Goal: Task Accomplishment & Management: Use online tool/utility

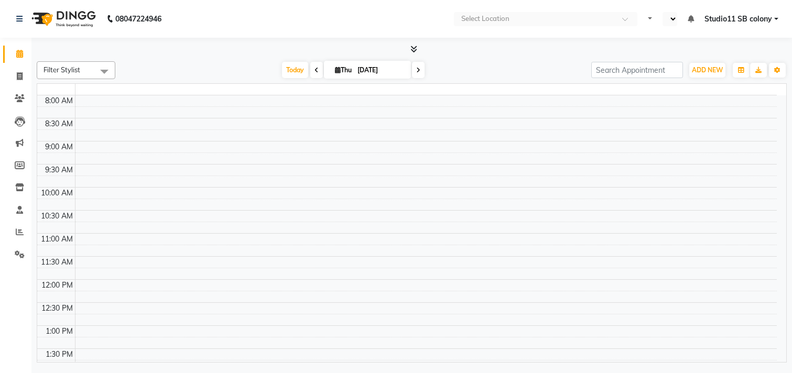
select select "en"
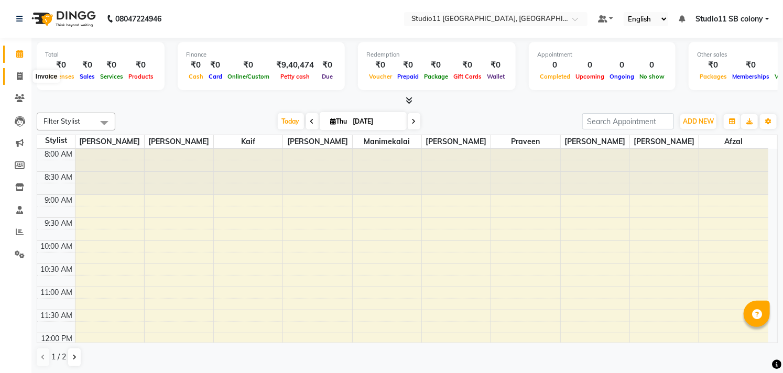
click at [17, 74] on icon at bounding box center [20, 76] width 6 height 8
select select "service"
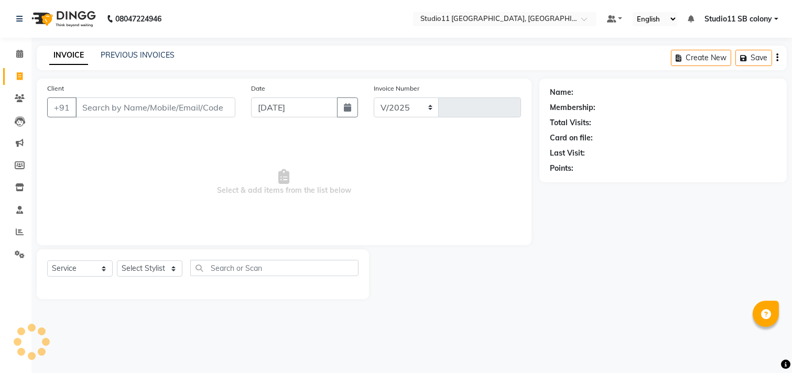
select select "7717"
type input "2199"
click at [142, 265] on select "Select Stylist [PERSON_NAME] Dani [PERSON_NAME] Josna kaif [PERSON_NAME] [PERSO…" at bounding box center [150, 269] width 66 height 16
select select "68835"
click at [117, 261] on select "Select Stylist [PERSON_NAME] Dani [PERSON_NAME] Josna kaif [PERSON_NAME] [PERSO…" at bounding box center [150, 269] width 66 height 16
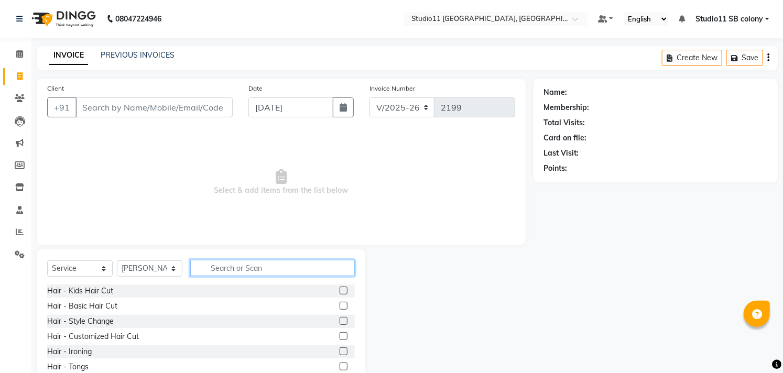
click at [246, 266] on input "text" at bounding box center [272, 268] width 165 height 16
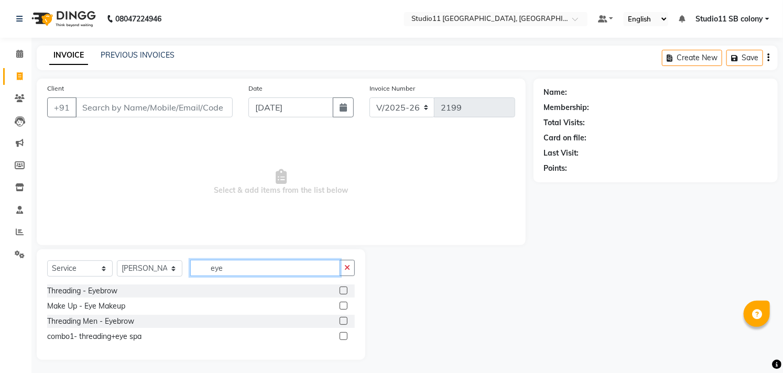
type input "eye"
click at [342, 292] on label at bounding box center [344, 291] width 8 height 8
click at [342, 292] on input "checkbox" at bounding box center [343, 291] width 7 height 7
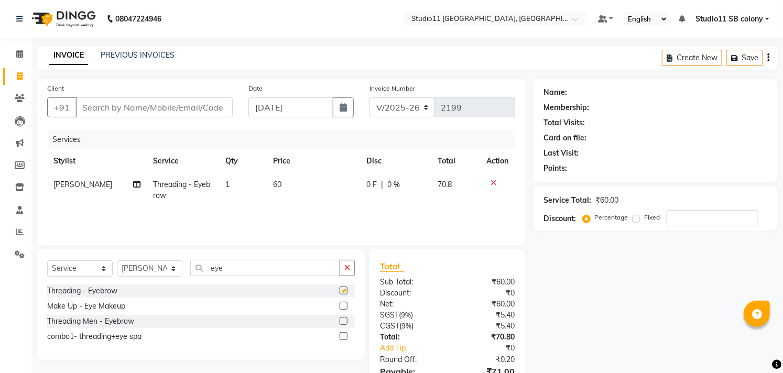
checkbox input "false"
click at [265, 266] on input "eye" at bounding box center [265, 268] width 150 height 16
click at [347, 271] on icon "button" at bounding box center [347, 267] width 6 height 7
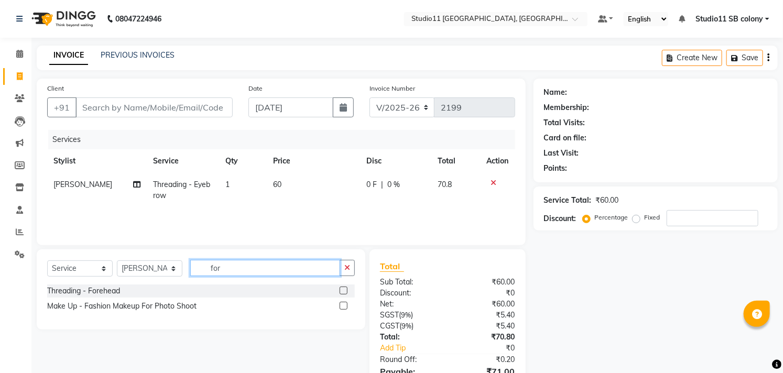
type input "for"
click at [342, 292] on label at bounding box center [344, 291] width 8 height 8
click at [342, 292] on input "checkbox" at bounding box center [343, 291] width 7 height 7
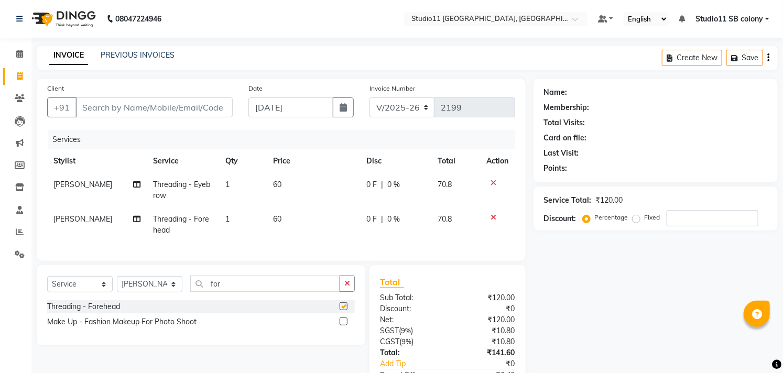
checkbox input "false"
click at [164, 108] on input "Client" at bounding box center [153, 108] width 157 height 20
type input "8"
type input "0"
type input "8428353092"
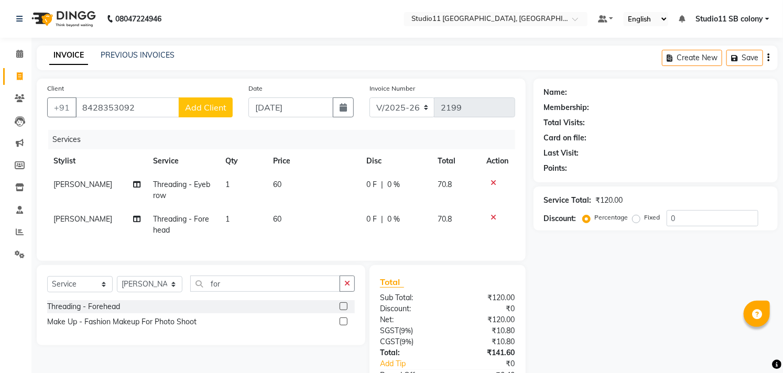
click at [193, 104] on span "Add Client" at bounding box center [205, 107] width 41 height 10
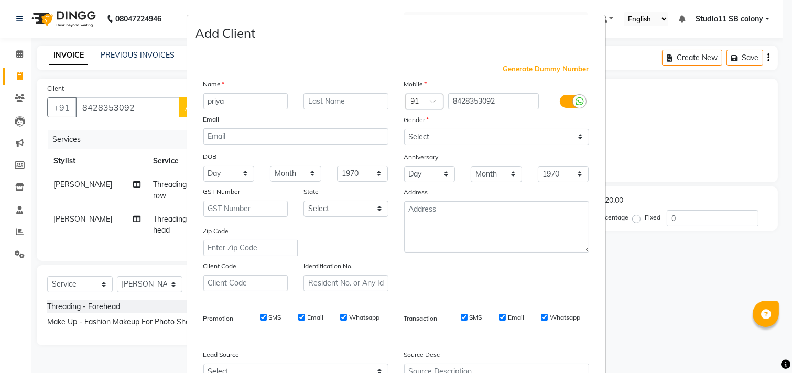
type input "priya"
click at [516, 131] on select "Select [DEMOGRAPHIC_DATA] [DEMOGRAPHIC_DATA] Other Prefer Not To Say" at bounding box center [496, 137] width 185 height 16
select select "[DEMOGRAPHIC_DATA]"
click at [404, 129] on select "Select [DEMOGRAPHIC_DATA] [DEMOGRAPHIC_DATA] Other Prefer Not To Say" at bounding box center [496, 137] width 185 height 16
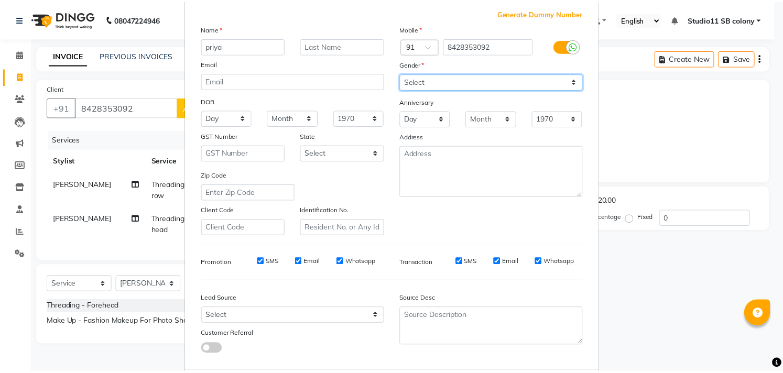
scroll to position [111, 0]
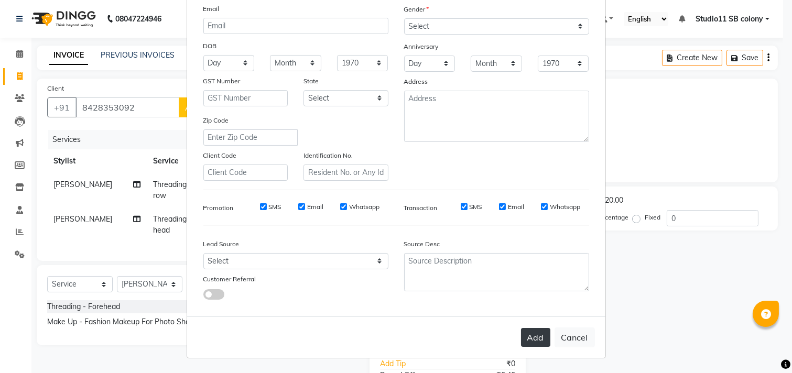
click at [527, 334] on button "Add" at bounding box center [535, 337] width 29 height 19
select select
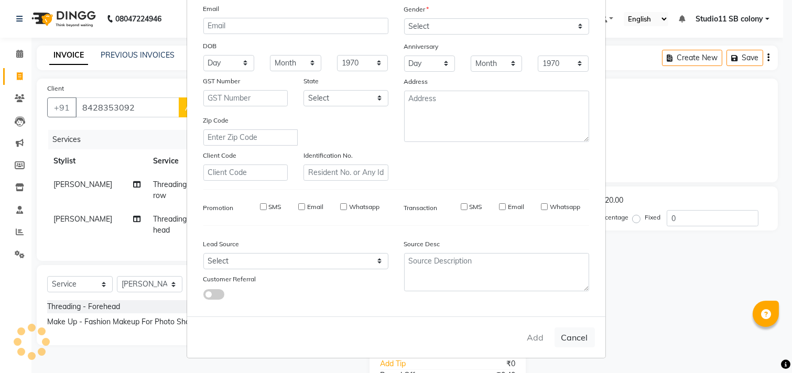
select select
checkbox input "false"
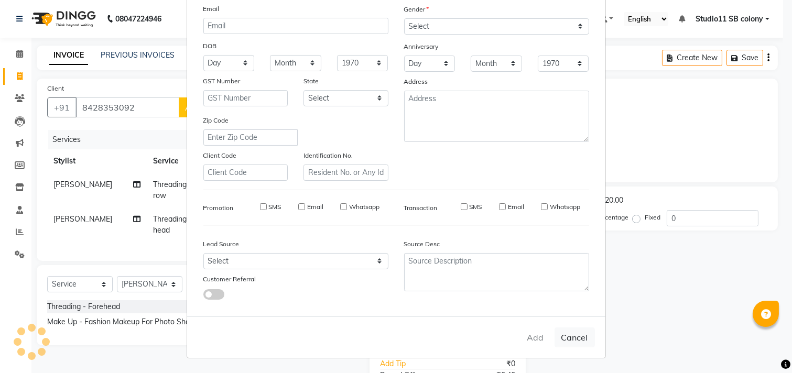
checkbox input "false"
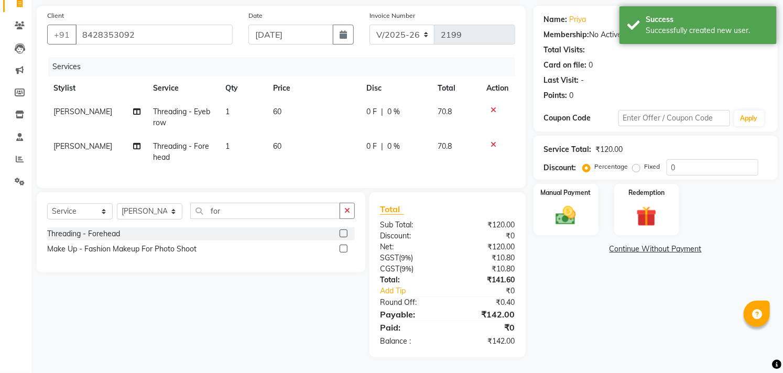
scroll to position [81, 0]
click at [547, 204] on div "Manual Payment" at bounding box center [566, 209] width 68 height 53
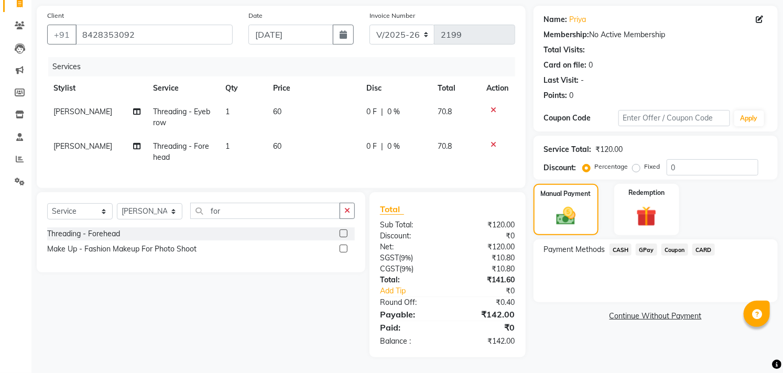
click at [621, 244] on span "CASH" at bounding box center [621, 250] width 23 height 12
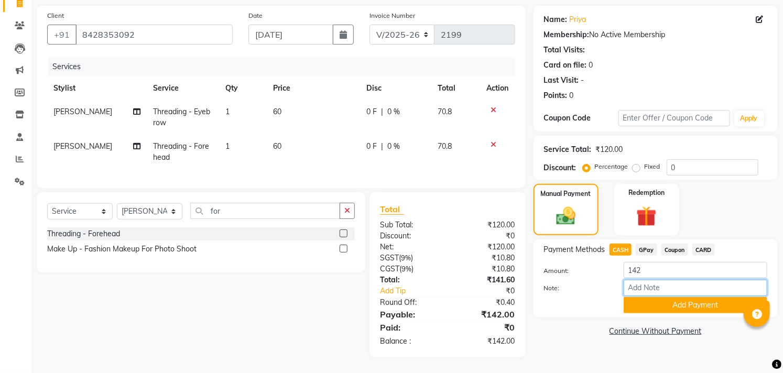
click at [647, 280] on input "Note:" at bounding box center [696, 288] width 144 height 16
click at [645, 263] on input "142" at bounding box center [696, 270] width 144 height 16
click at [696, 300] on button "Add Payment" at bounding box center [696, 305] width 144 height 16
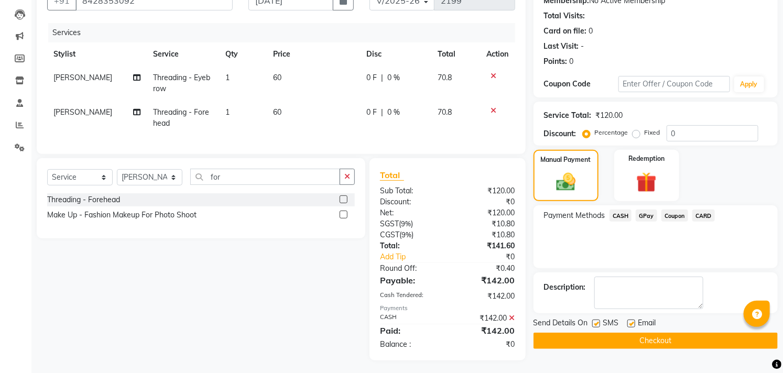
scroll to position [118, 0]
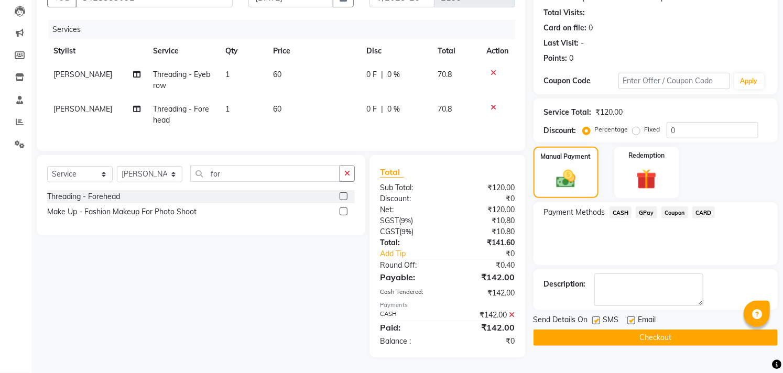
click at [598, 317] on label at bounding box center [596, 321] width 8 height 8
click at [598, 318] on input "checkbox" at bounding box center [595, 321] width 7 height 7
checkbox input "false"
click at [628, 317] on label at bounding box center [632, 321] width 8 height 8
click at [628, 318] on input "checkbox" at bounding box center [631, 321] width 7 height 7
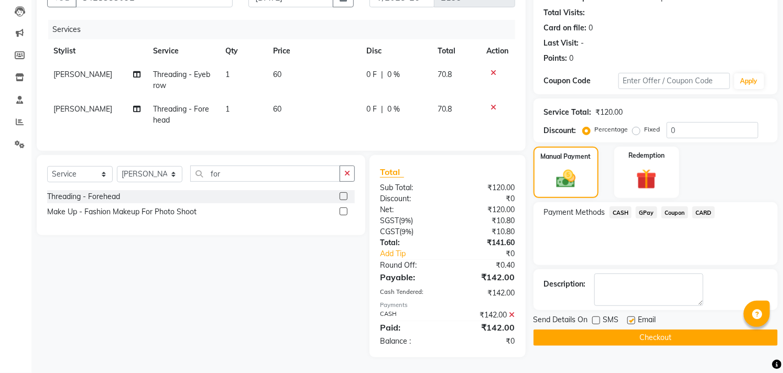
checkbox input "false"
click at [638, 333] on button "Checkout" at bounding box center [656, 338] width 244 height 16
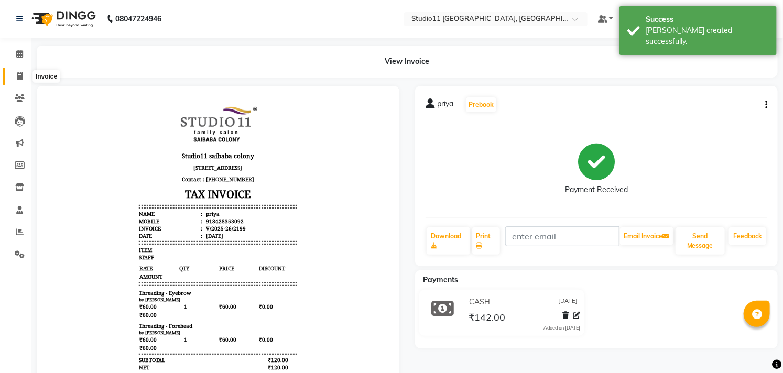
click at [24, 71] on span at bounding box center [19, 77] width 18 height 12
select select "service"
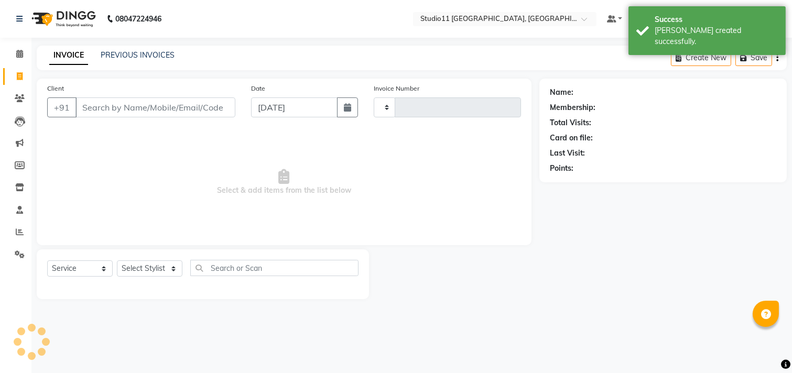
type input "2200"
select select "7717"
